Goal: Transaction & Acquisition: Download file/media

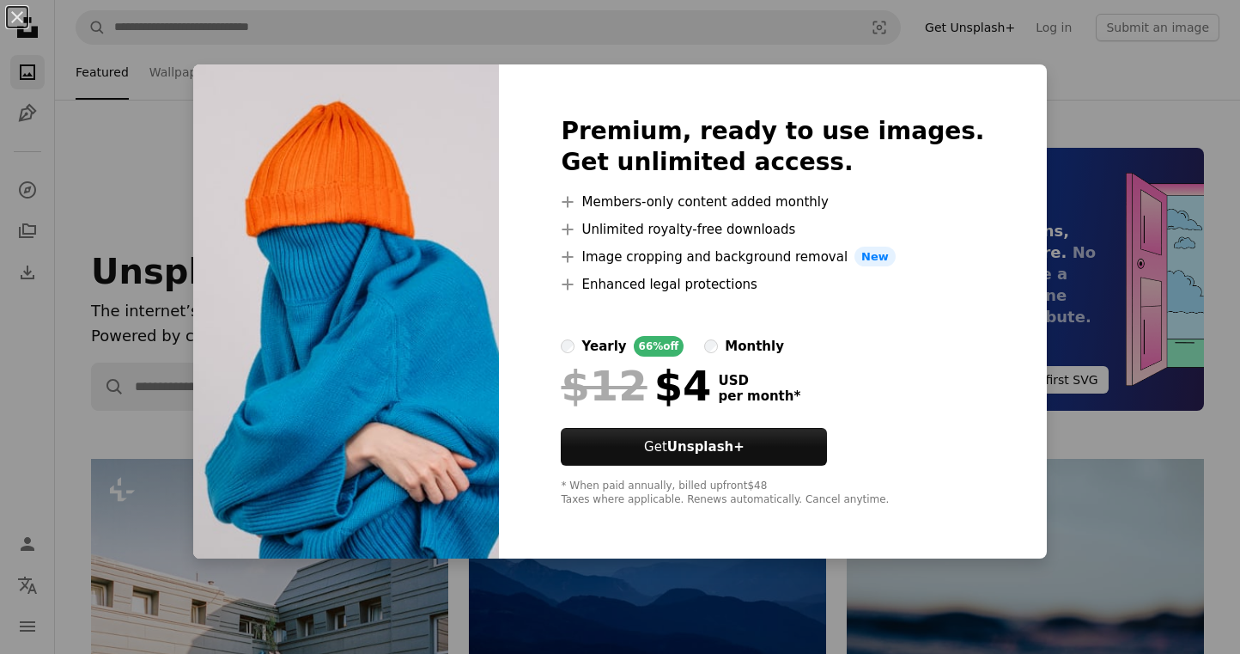
scroll to position [685, 0]
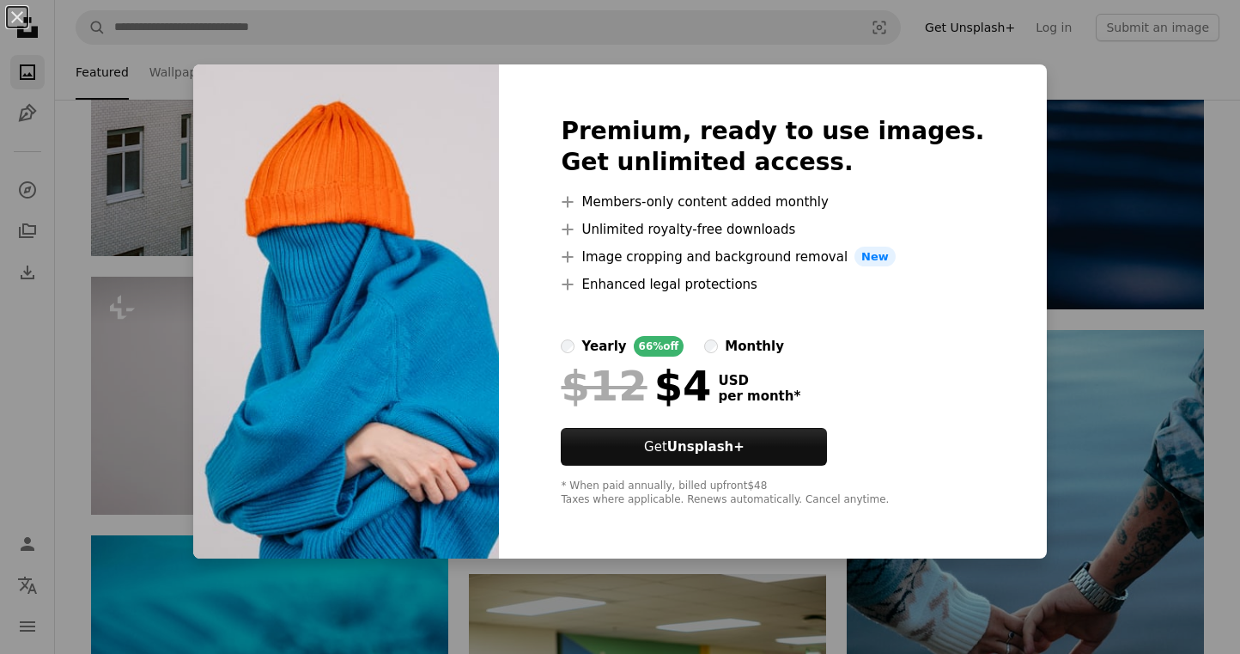
click at [520, 35] on div "An X shape Premium, ready to use images. Get unlimited access. A plus sign Memb…" at bounding box center [620, 327] width 1240 height 654
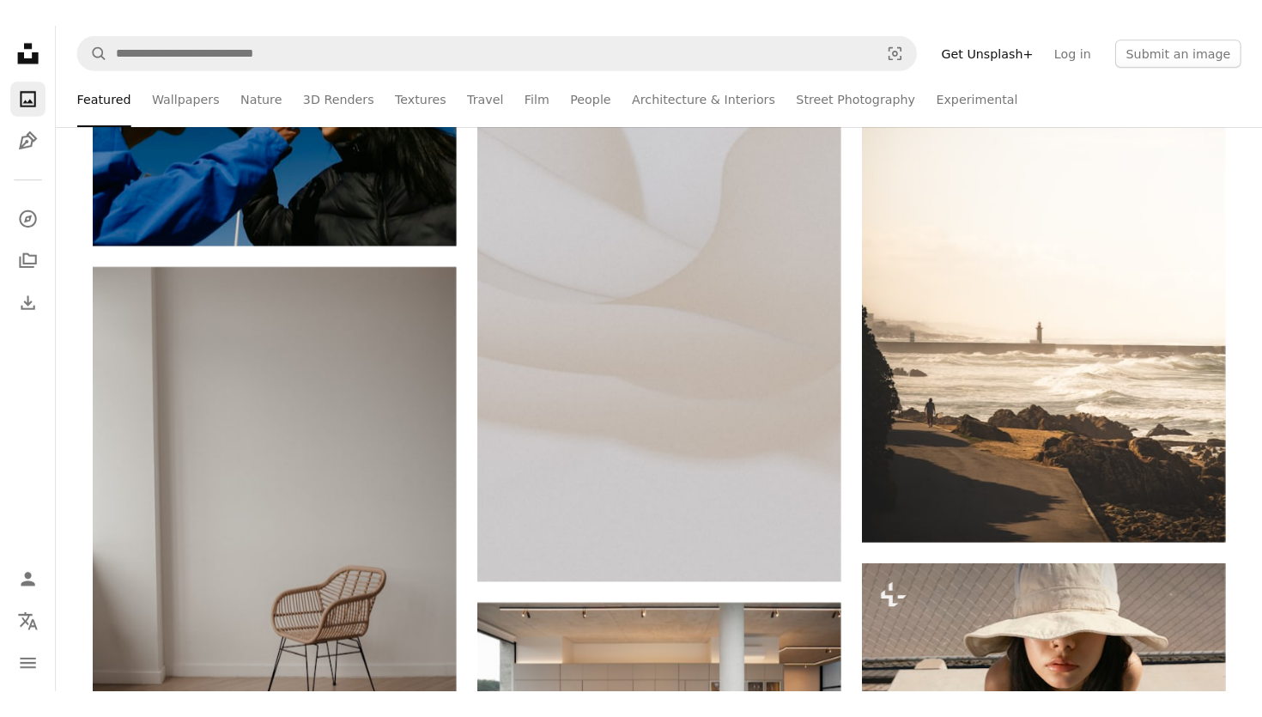
scroll to position [5104, 0]
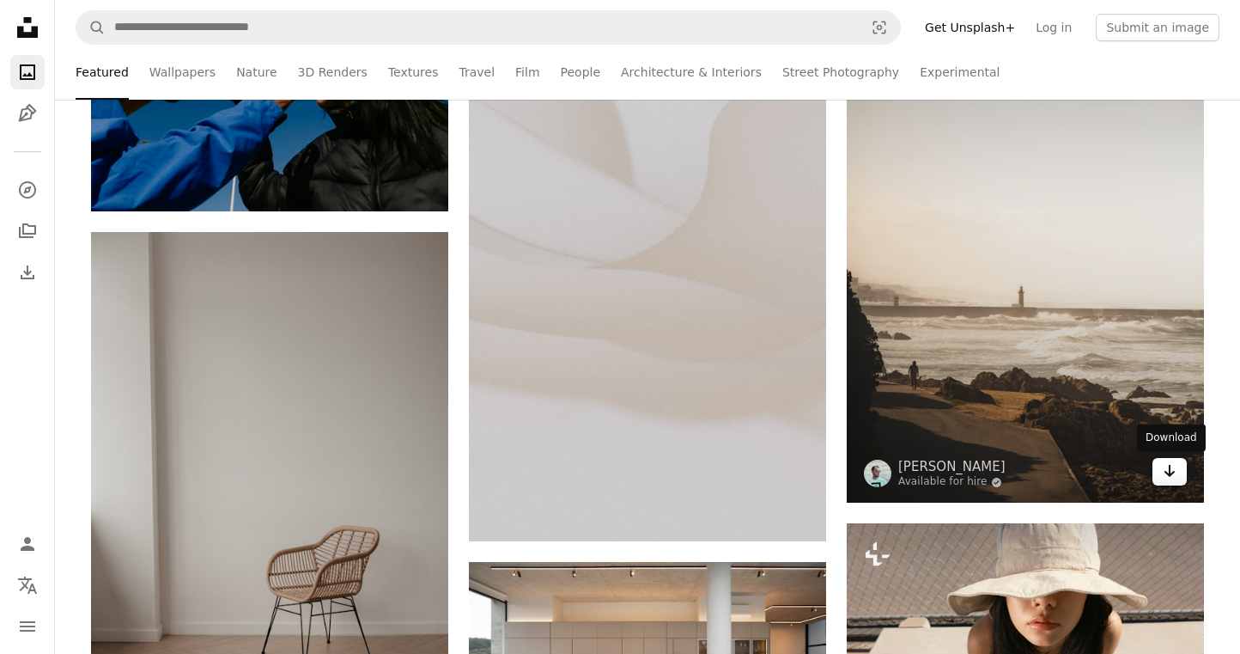
click at [1169, 471] on icon "Download" at bounding box center [1170, 471] width 11 height 12
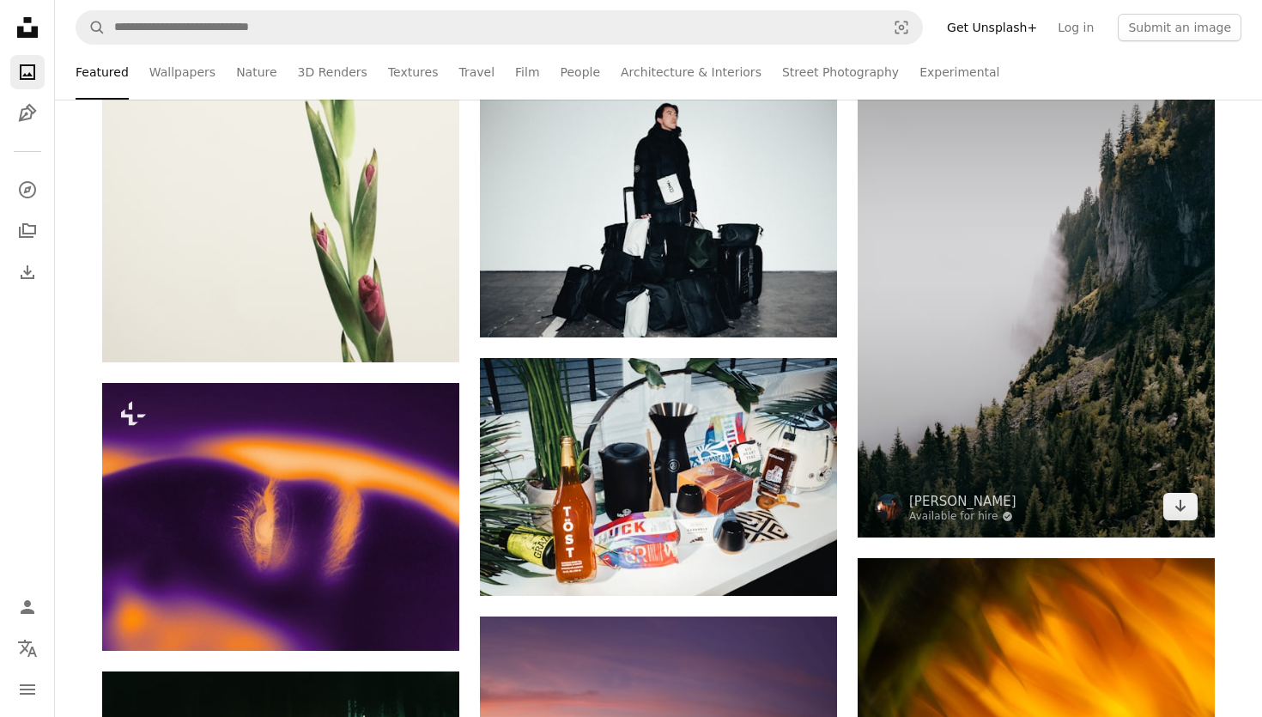
scroll to position [6863, 0]
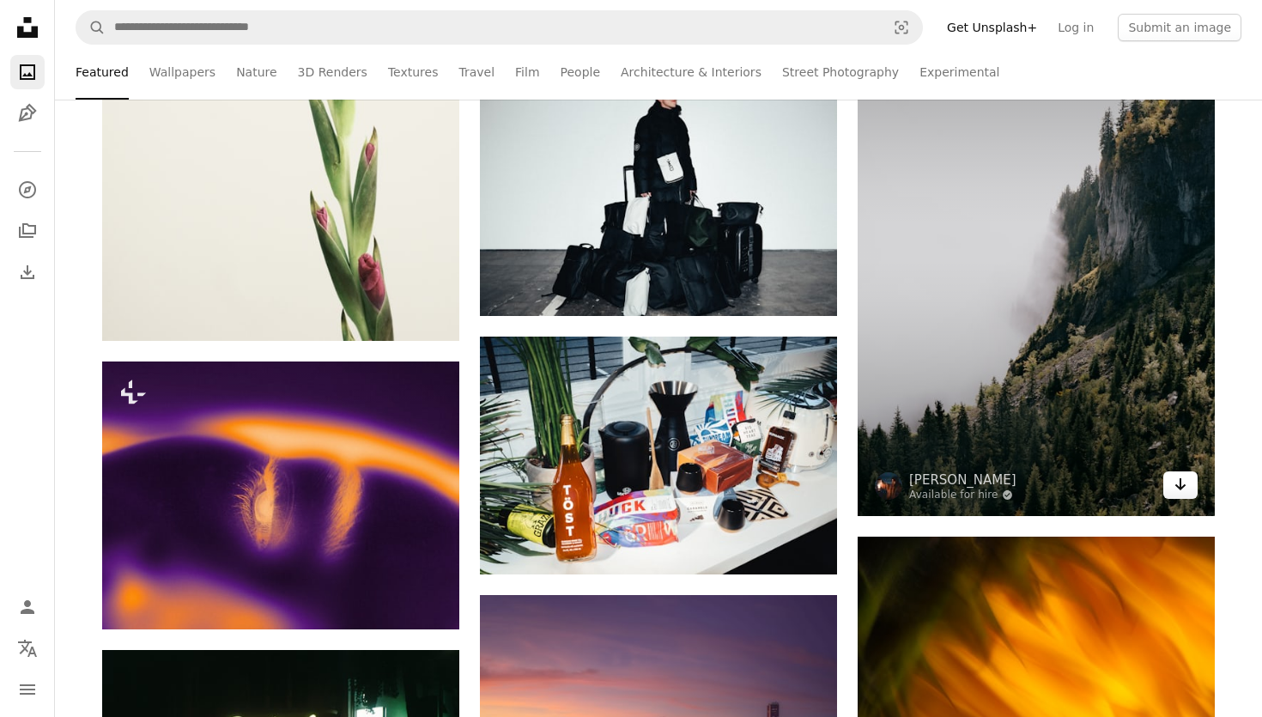
click at [1179, 494] on icon "Arrow pointing down" at bounding box center [1181, 484] width 14 height 21
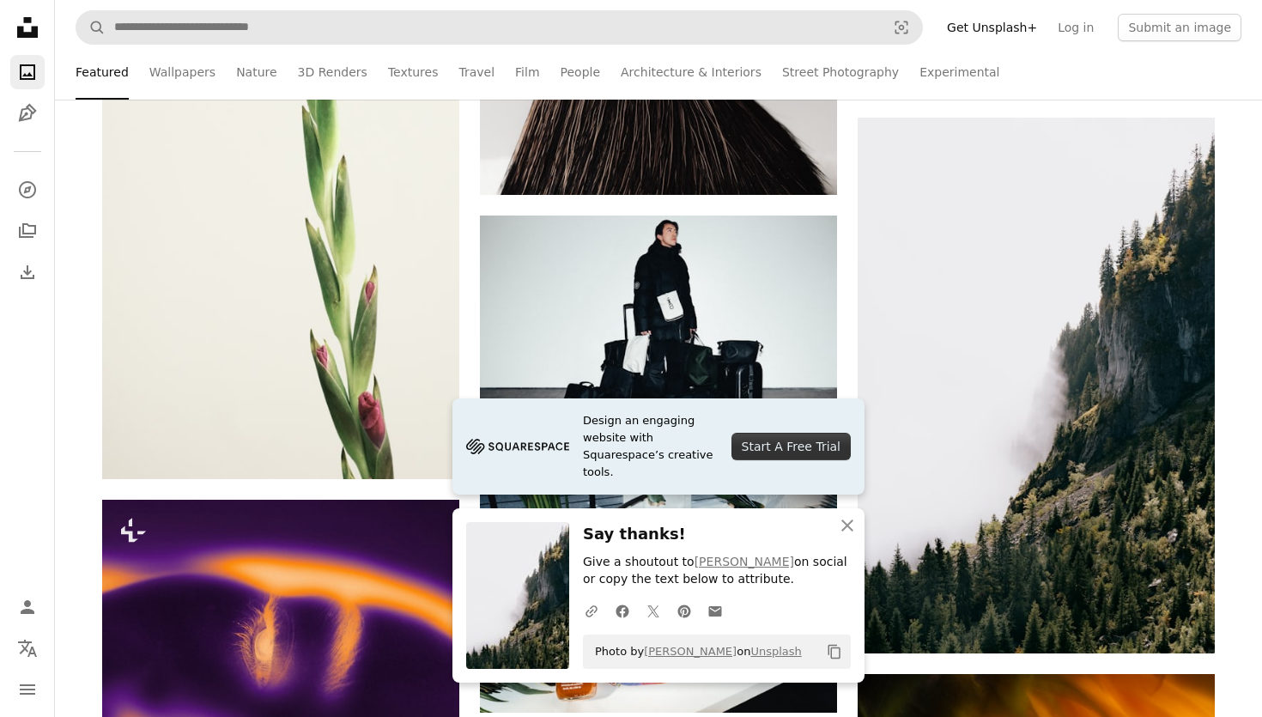
scroll to position [6724, 0]
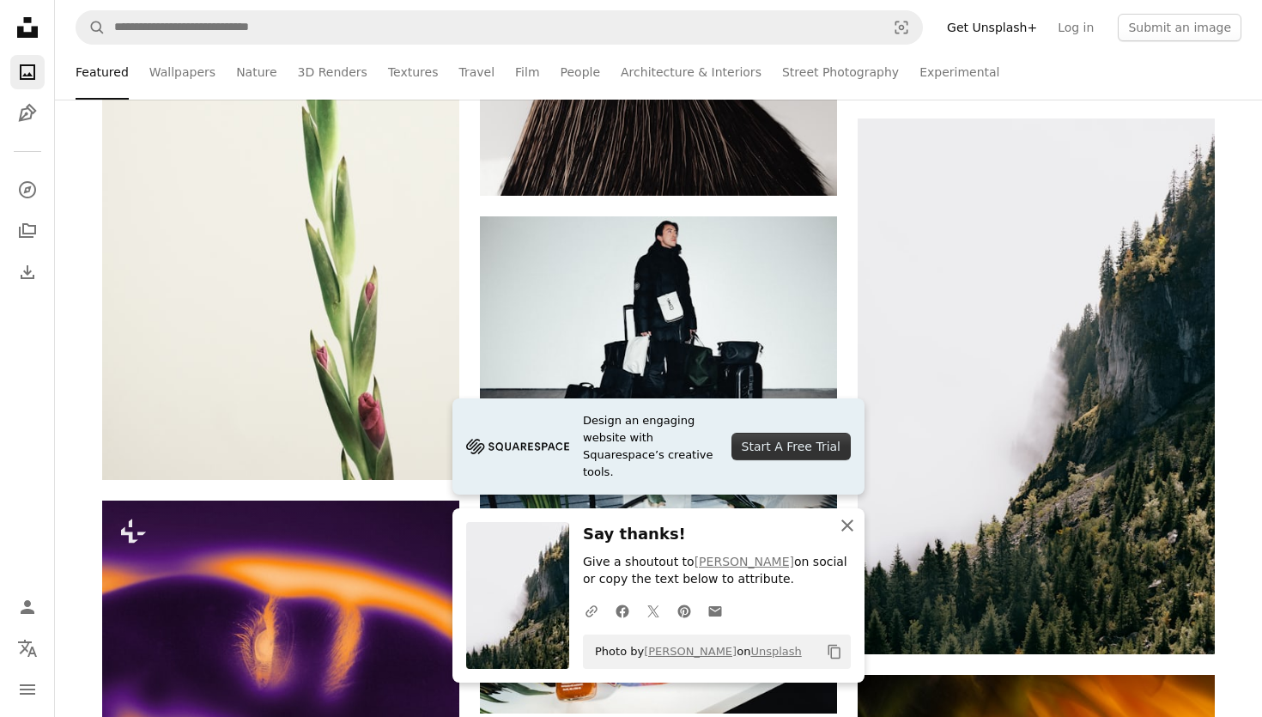
click at [850, 525] on icon "An X shape" at bounding box center [847, 525] width 21 height 21
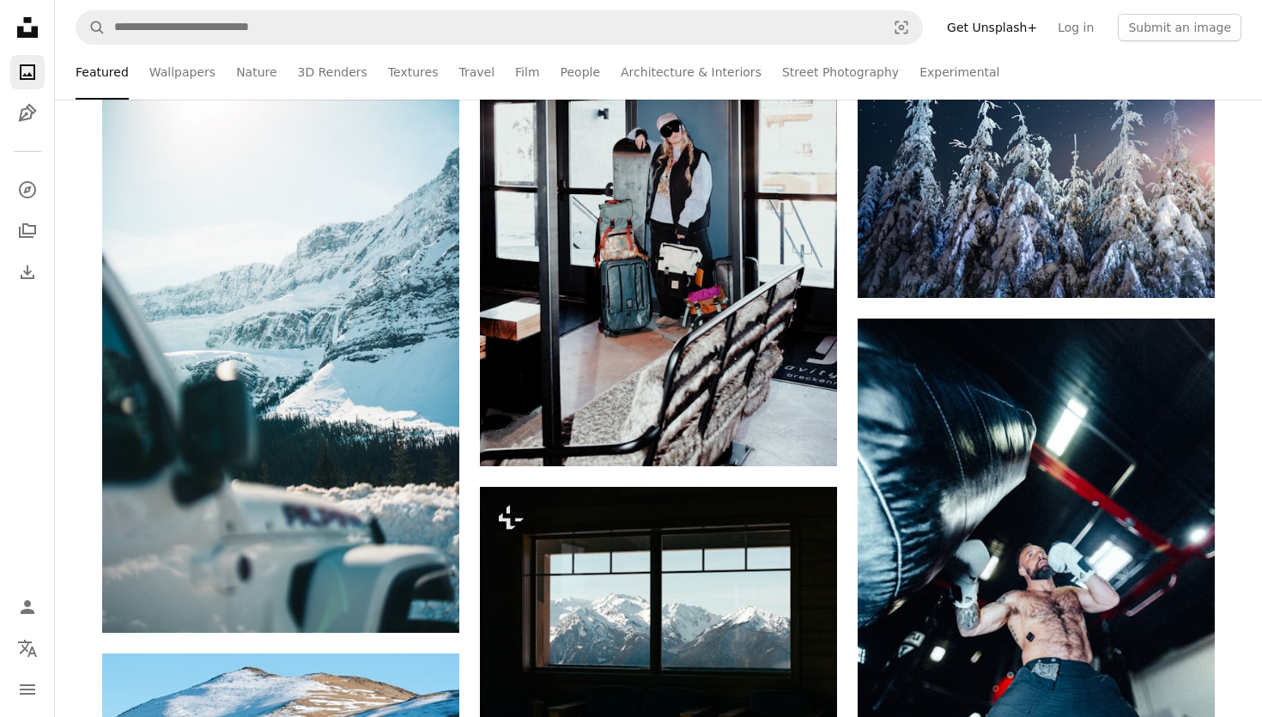
scroll to position [10413, 0]
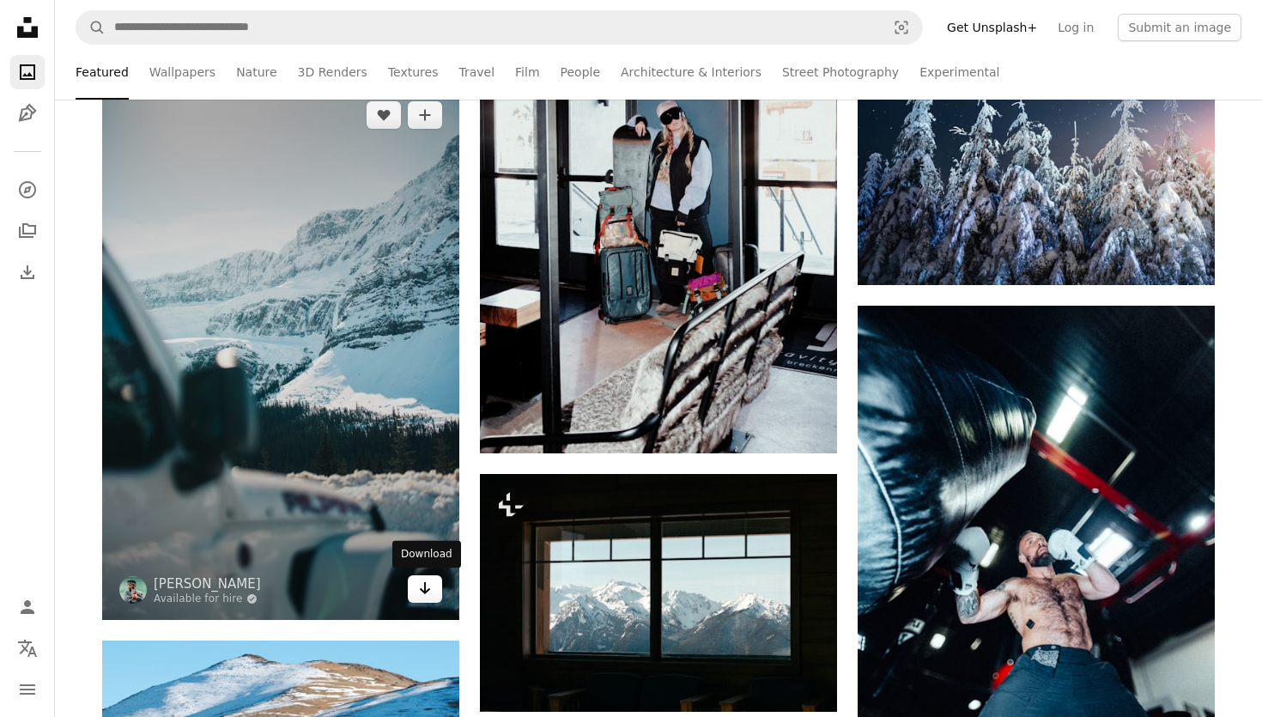
click at [429, 587] on icon "Download" at bounding box center [425, 588] width 11 height 12
